Goal: Task Accomplishment & Management: Use online tool/utility

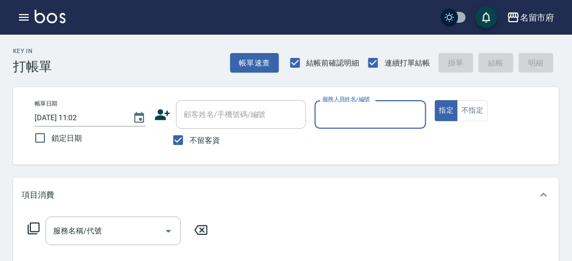
drag, startPoint x: 398, startPoint y: 121, endPoint x: 421, endPoint y: 126, distance: 22.7
click at [398, 124] on input "服務人員姓名/編號" at bounding box center [370, 114] width 101 height 19
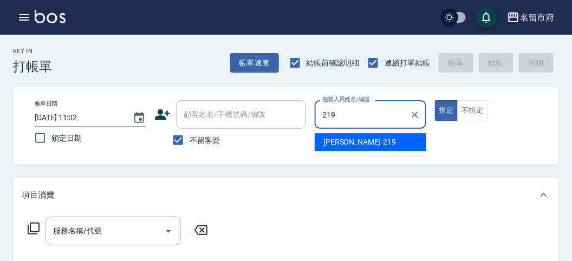
type input "[PERSON_NAME]-219"
type button "true"
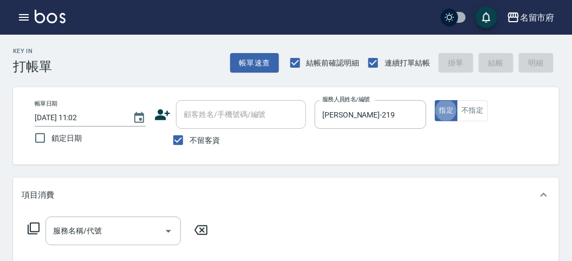
click at [31, 230] on icon at bounding box center [33, 228] width 13 height 13
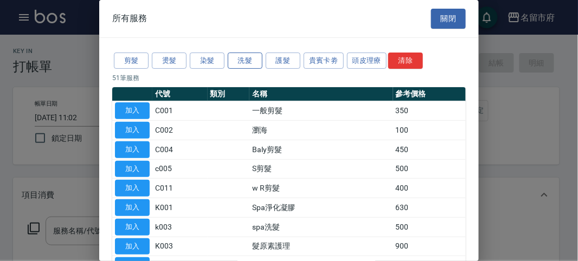
click at [250, 62] on button "洗髮" at bounding box center [245, 61] width 35 height 17
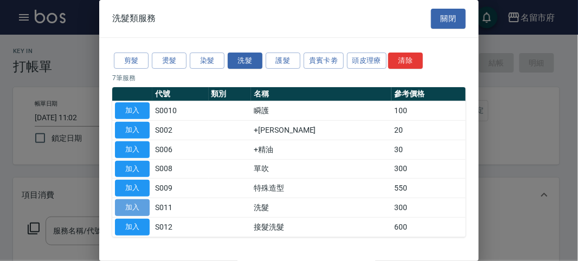
click at [133, 202] on button "加入" at bounding box center [132, 207] width 35 height 17
type input "洗髮(S011)"
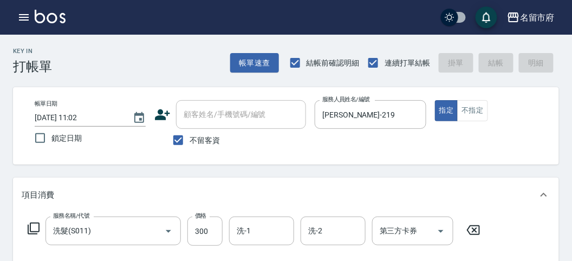
type input "[DATE] 11:35"
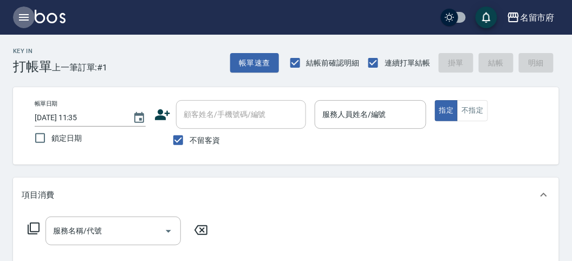
click at [19, 19] on icon "button" at bounding box center [23, 17] width 13 height 13
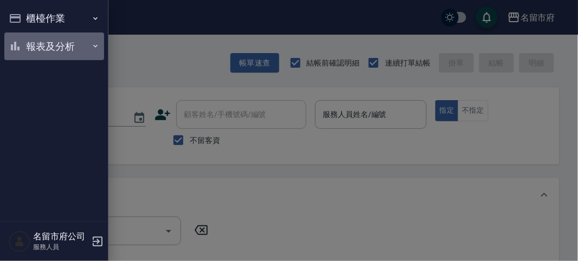
click at [38, 52] on button "報表及分析" at bounding box center [54, 47] width 100 height 28
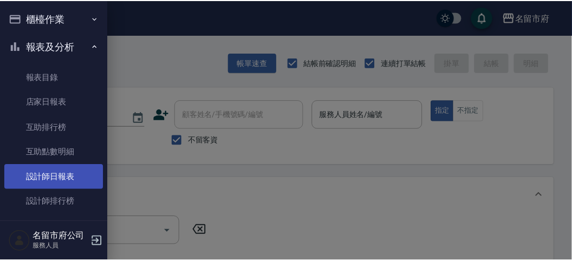
scroll to position [35, 0]
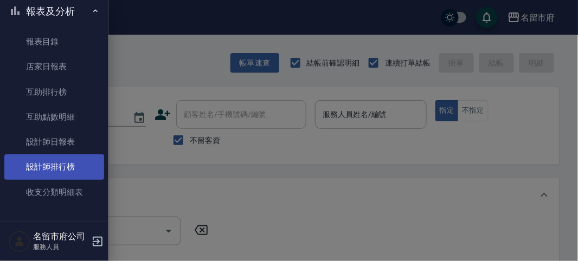
click at [60, 165] on link "設計師排行榜" at bounding box center [54, 166] width 100 height 25
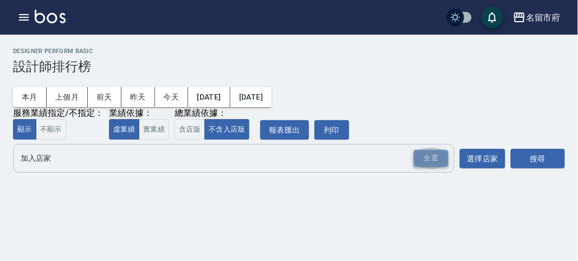
drag, startPoint x: 425, startPoint y: 151, endPoint x: 437, endPoint y: 164, distance: 16.9
click at [435, 162] on div "全選" at bounding box center [431, 158] width 35 height 17
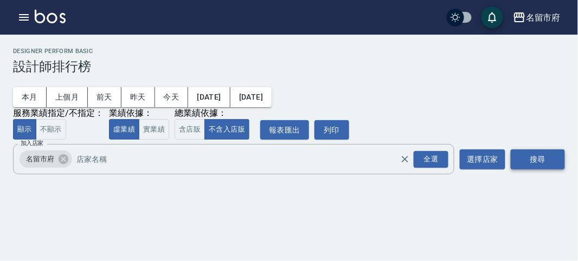
click at [532, 163] on button "搜尋" at bounding box center [538, 160] width 54 height 20
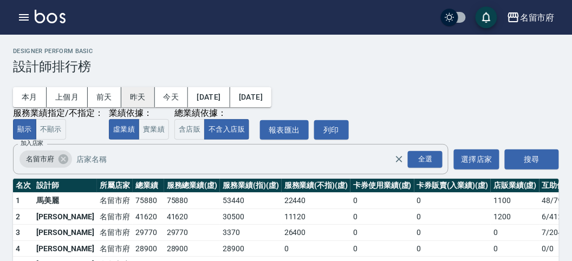
click at [128, 98] on button "昨天" at bounding box center [138, 97] width 34 height 20
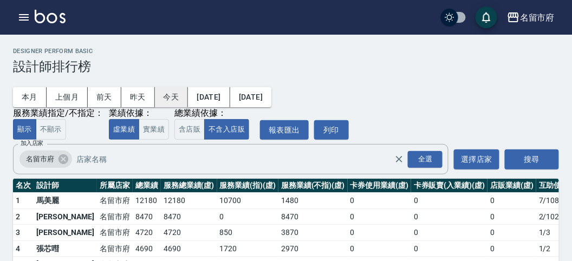
click at [172, 102] on button "今天" at bounding box center [172, 97] width 34 height 20
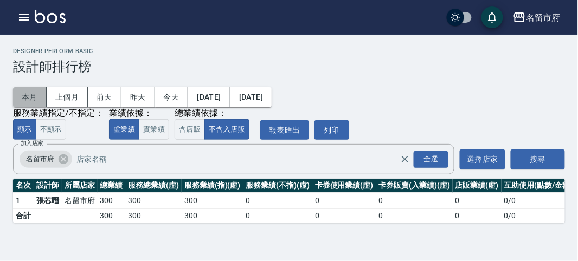
click at [20, 98] on button "本月" at bounding box center [30, 97] width 34 height 20
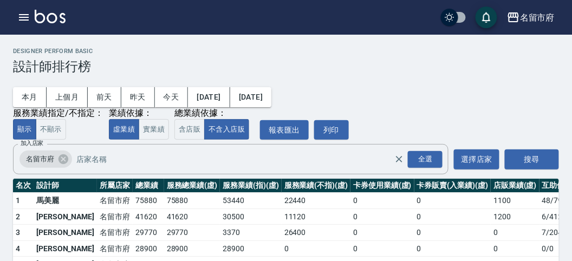
click at [59, 14] on img at bounding box center [50, 17] width 31 height 14
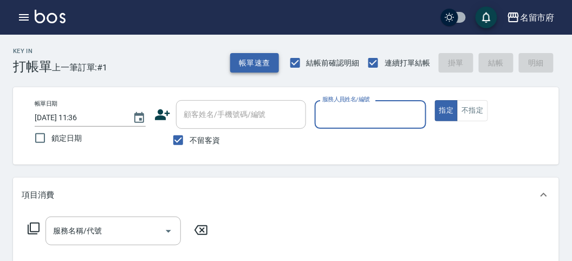
click at [255, 60] on button "帳單速查" at bounding box center [254, 63] width 49 height 20
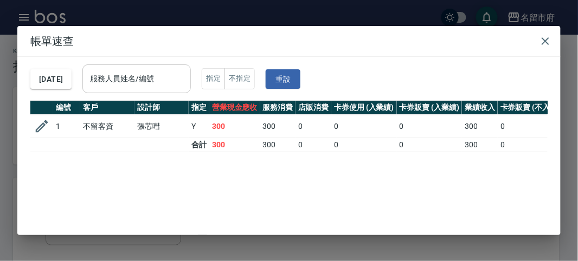
click at [173, 83] on input "服務人員姓名/編號" at bounding box center [136, 78] width 99 height 19
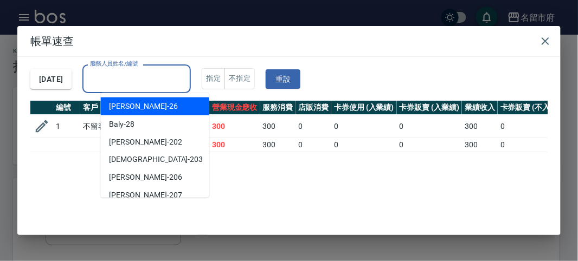
click at [217, 60] on div "[DATE] 服務人員姓名/編號 服務人員姓名/編號 指定 不指定 重設" at bounding box center [288, 79] width 517 height 44
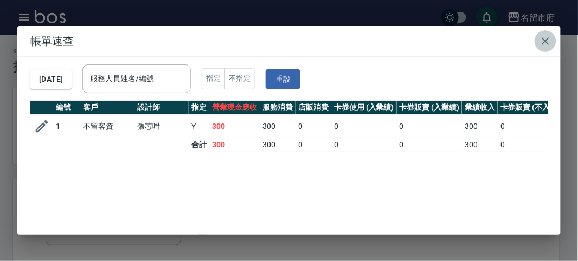
click at [553, 38] on button "button" at bounding box center [545, 41] width 22 height 22
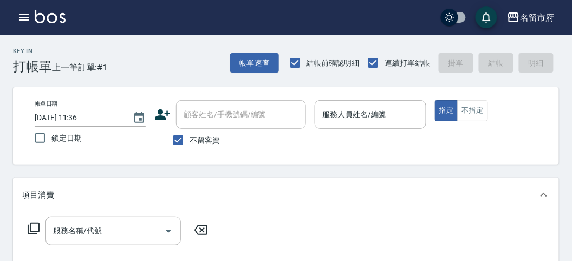
click at [27, 14] on icon "button" at bounding box center [24, 17] width 10 height 7
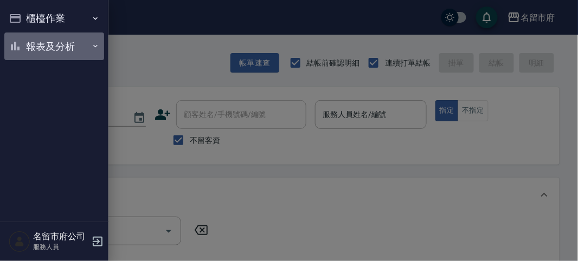
click at [77, 52] on button "報表及分析" at bounding box center [54, 47] width 100 height 28
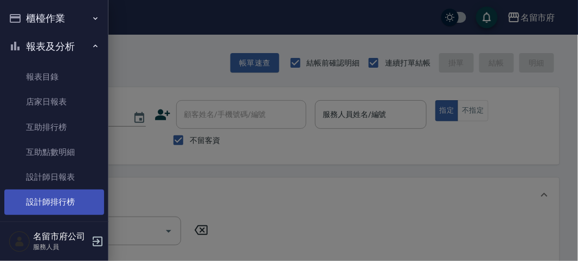
click at [77, 192] on link "設計師排行榜" at bounding box center [54, 202] width 100 height 25
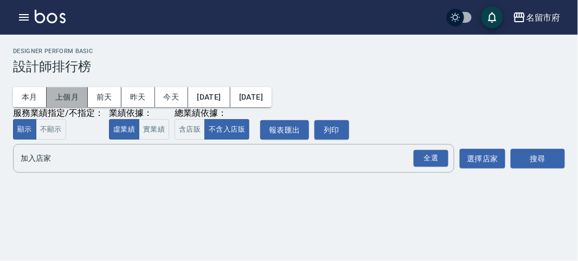
click at [76, 99] on button "上個月" at bounding box center [67, 97] width 41 height 20
click at [435, 159] on div "全選" at bounding box center [431, 158] width 35 height 17
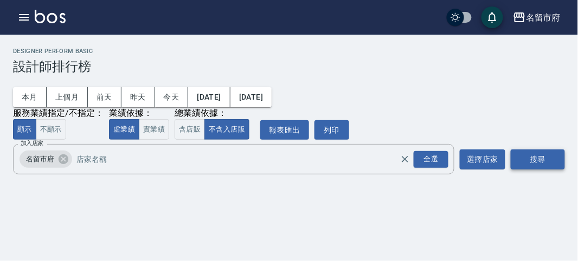
click at [527, 153] on button "搜尋" at bounding box center [538, 160] width 54 height 20
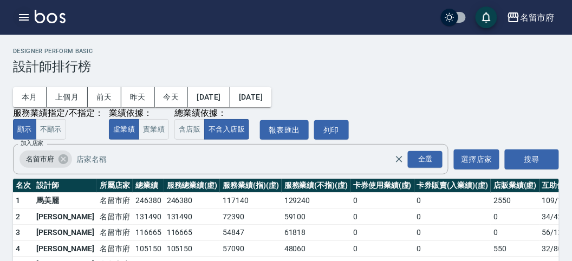
click at [22, 17] on icon "button" at bounding box center [24, 17] width 10 height 7
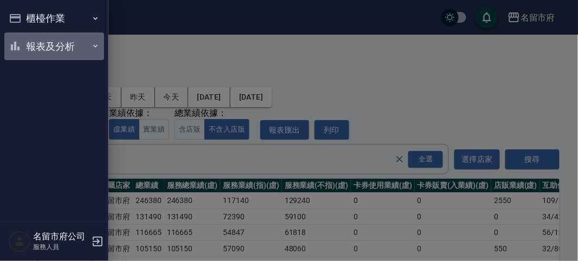
click at [31, 47] on button "報表及分析" at bounding box center [54, 47] width 100 height 28
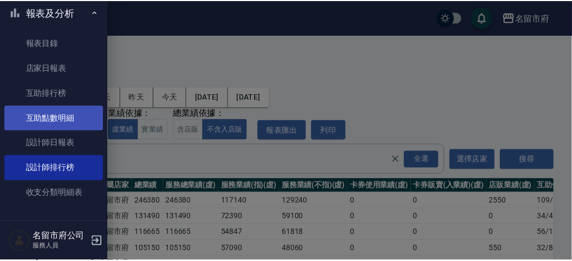
scroll to position [35, 0]
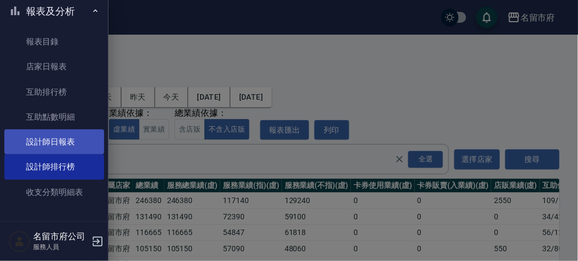
click at [77, 144] on link "設計師日報表" at bounding box center [54, 142] width 100 height 25
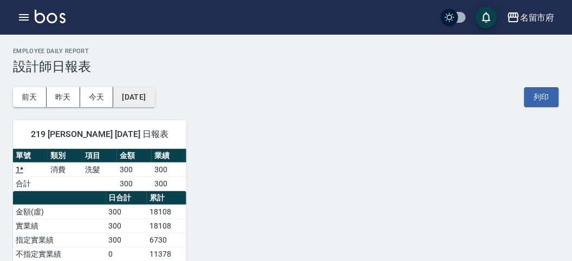
click at [151, 99] on button "[DATE]" at bounding box center [133, 97] width 41 height 20
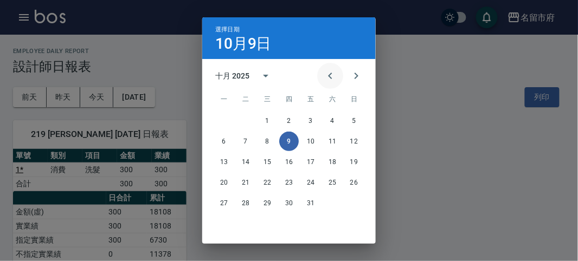
click at [328, 77] on icon "Previous month" at bounding box center [330, 76] width 4 height 7
click at [244, 201] on button "30" at bounding box center [246, 203] width 20 height 20
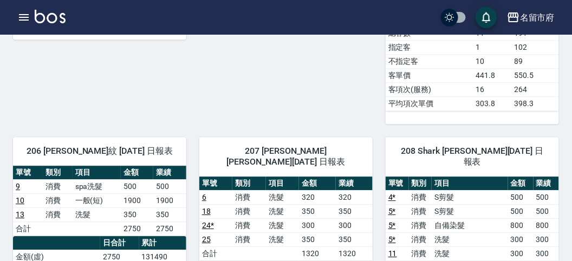
scroll to position [783, 0]
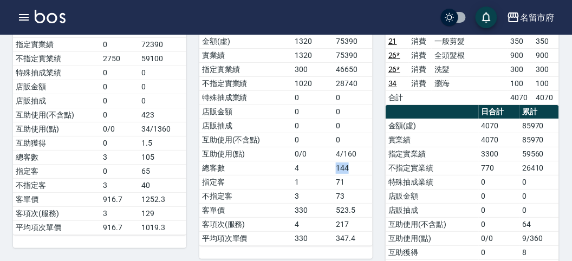
drag, startPoint x: 337, startPoint y: 136, endPoint x: 358, endPoint y: 135, distance: 20.6
click at [358, 161] on td "144" at bounding box center [353, 168] width 40 height 14
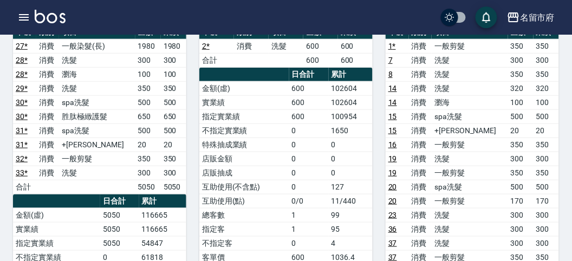
scroll to position [0, 0]
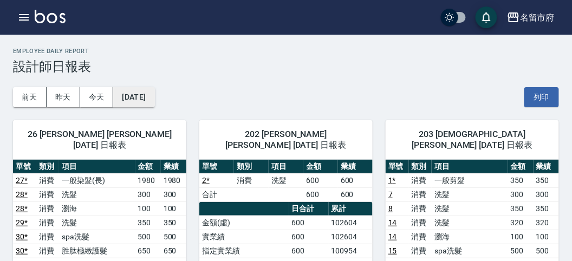
click at [138, 101] on button "[DATE]" at bounding box center [133, 97] width 41 height 20
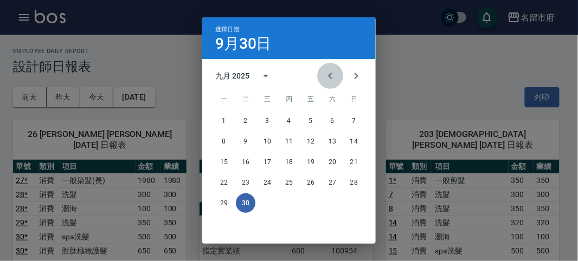
click at [326, 75] on icon "Previous month" at bounding box center [330, 75] width 13 height 13
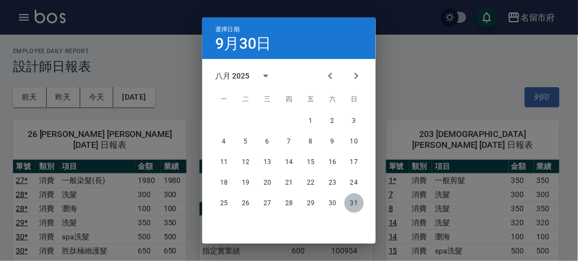
click at [351, 201] on button "31" at bounding box center [354, 203] width 20 height 20
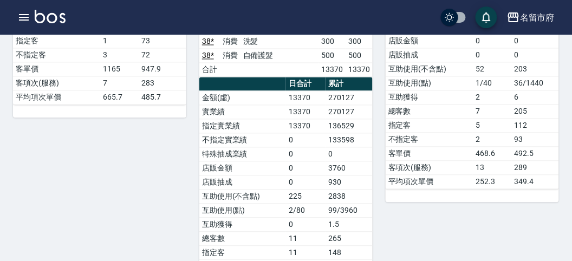
scroll to position [361, 0]
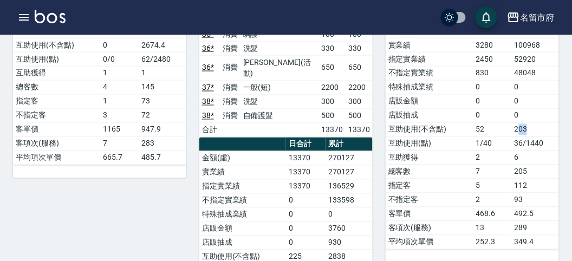
drag, startPoint x: 519, startPoint y: 113, endPoint x: 532, endPoint y: 111, distance: 13.6
click at [532, 122] on td "203" at bounding box center [535, 129] width 47 height 14
click at [557, 137] on td "36/1440" at bounding box center [535, 144] width 47 height 14
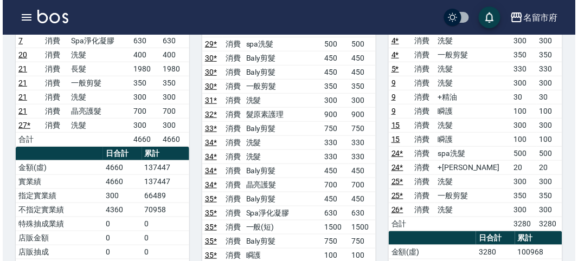
scroll to position [0, 0]
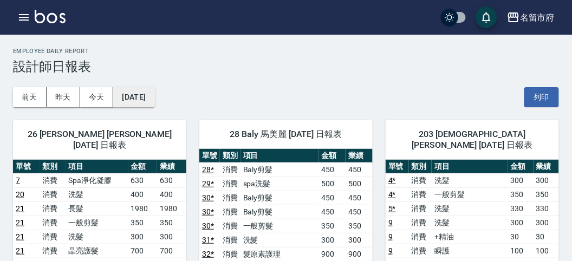
click at [151, 99] on button "[DATE]" at bounding box center [133, 97] width 41 height 20
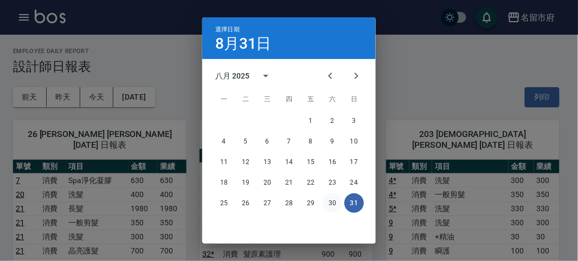
click at [333, 200] on button "30" at bounding box center [332, 203] width 20 height 20
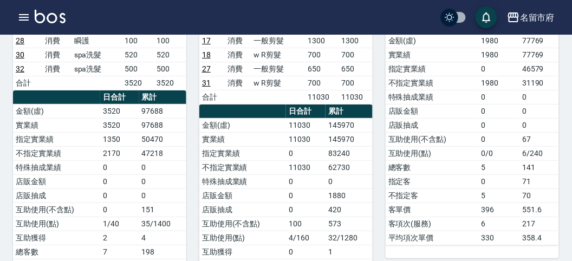
scroll to position [843, 0]
click at [51, 18] on img at bounding box center [50, 17] width 31 height 14
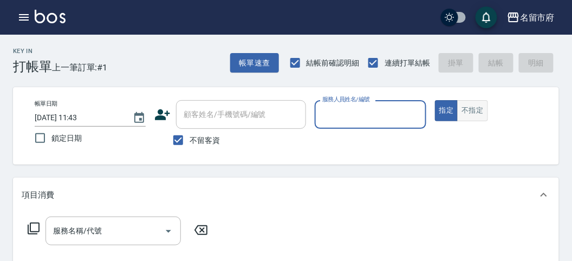
drag, startPoint x: 475, startPoint y: 111, endPoint x: 442, endPoint y: 115, distance: 33.3
click at [475, 110] on button "不指定" at bounding box center [472, 110] width 30 height 21
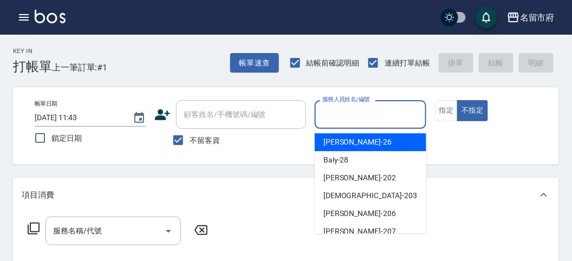
click at [412, 119] on input "服務人員姓名/編號" at bounding box center [370, 114] width 101 height 19
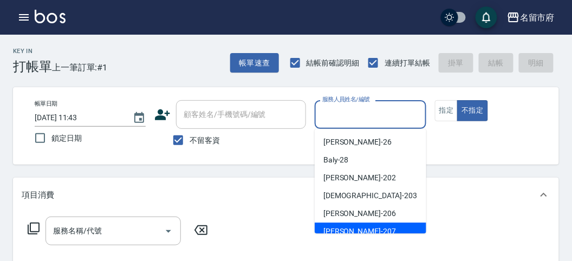
click at [341, 230] on span "[PERSON_NAME] -207" at bounding box center [360, 231] width 73 height 11
type input "[PERSON_NAME]-207"
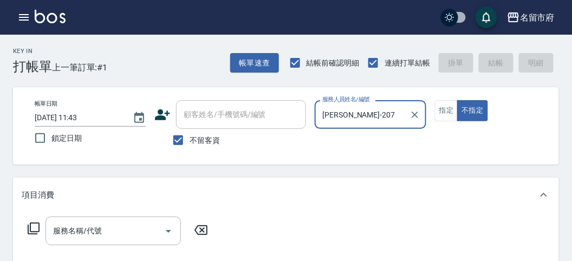
click at [34, 234] on icon at bounding box center [34, 229] width 12 height 12
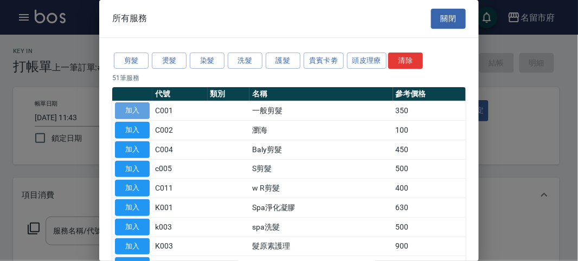
click at [134, 114] on button "加入" at bounding box center [132, 110] width 35 height 17
type input "一般剪髮(C001)"
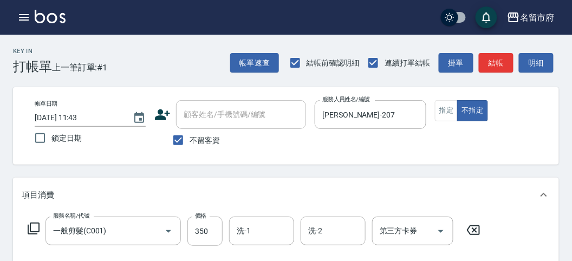
click at [33, 234] on icon at bounding box center [34, 229] width 12 height 12
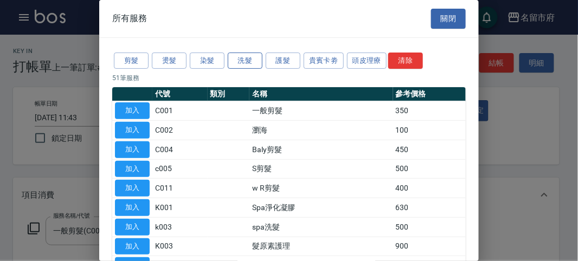
click at [237, 60] on button "洗髮" at bounding box center [245, 61] width 35 height 17
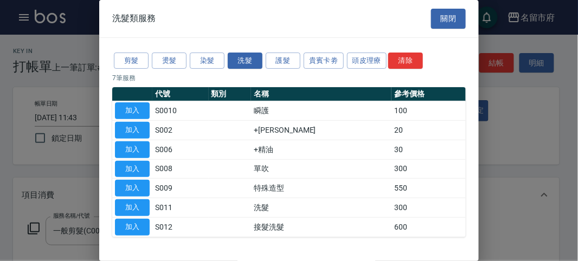
click at [128, 206] on button "加入" at bounding box center [132, 207] width 35 height 17
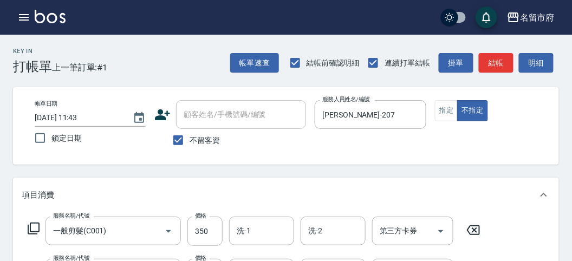
click at [30, 231] on icon at bounding box center [33, 228] width 13 height 13
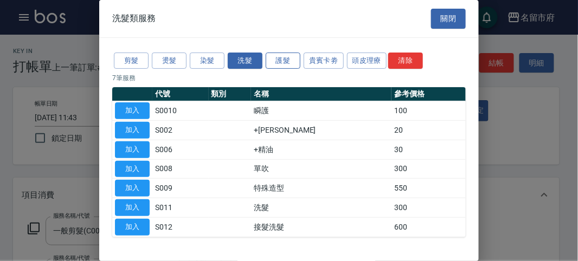
click at [274, 61] on button "護髮" at bounding box center [283, 61] width 35 height 17
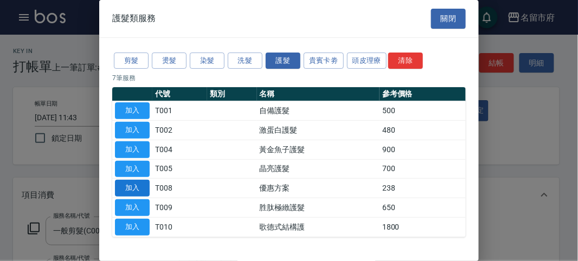
click at [140, 185] on button "加入" at bounding box center [132, 188] width 35 height 17
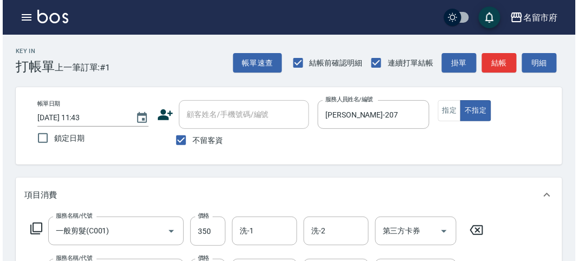
scroll to position [402, 0]
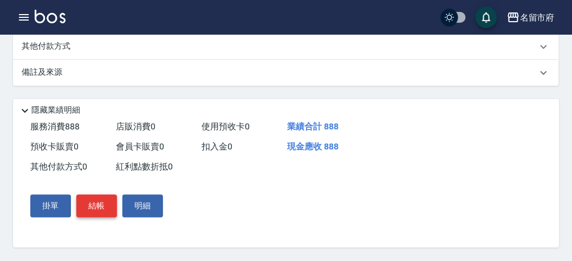
click at [106, 203] on button "結帳" at bounding box center [96, 206] width 41 height 23
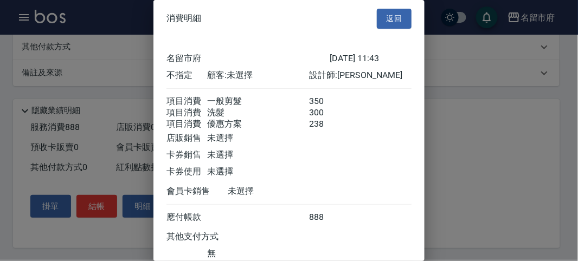
scroll to position [85, 0]
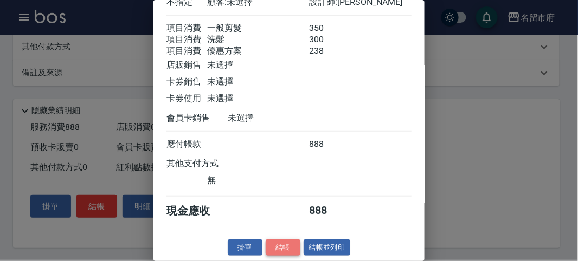
click at [286, 250] on button "結帳" at bounding box center [283, 248] width 35 height 17
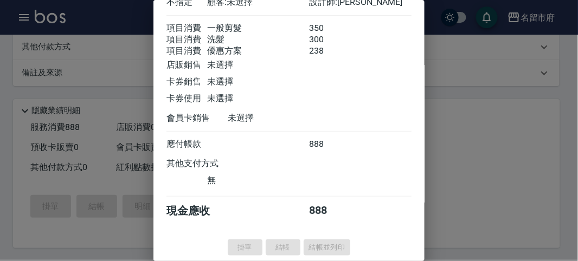
type input "[DATE] 12:13"
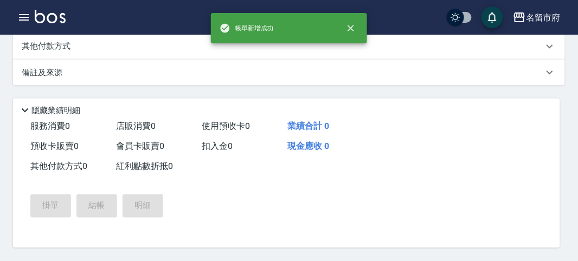
scroll to position [0, 0]
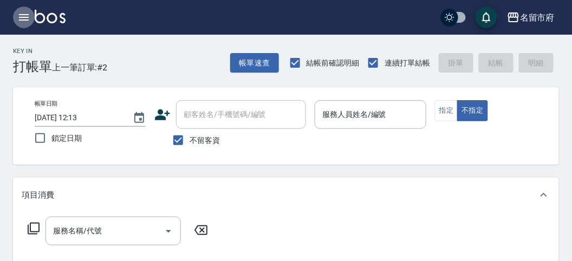
click at [25, 16] on icon "button" at bounding box center [23, 17] width 13 height 13
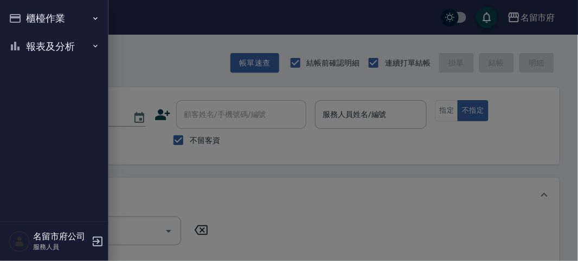
click at [31, 41] on button "報表及分析" at bounding box center [54, 47] width 100 height 28
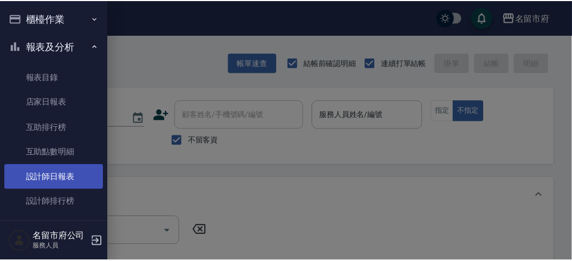
scroll to position [35, 0]
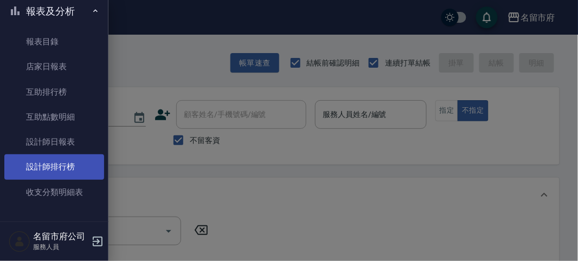
click at [74, 164] on link "設計師排行榜" at bounding box center [54, 166] width 100 height 25
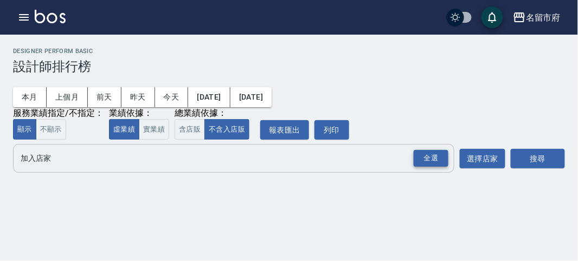
click at [425, 164] on div "全選" at bounding box center [431, 158] width 35 height 17
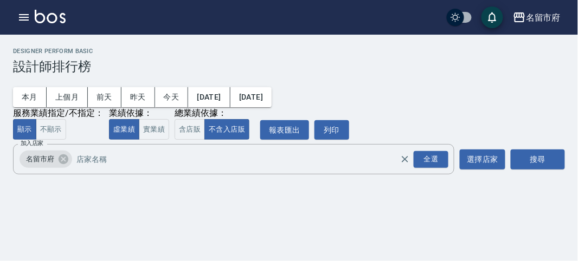
click at [526, 148] on div "搜尋" at bounding box center [538, 159] width 54 height 30
click at [527, 153] on button "搜尋" at bounding box center [538, 160] width 54 height 20
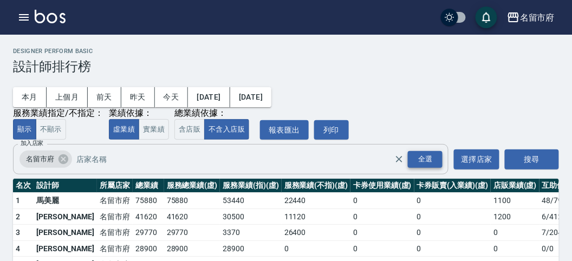
scroll to position [95, 0]
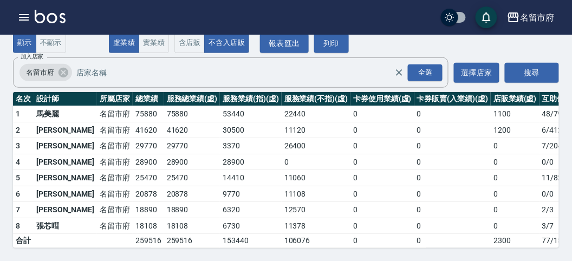
click at [61, 11] on img at bounding box center [50, 17] width 31 height 14
